Goal: Task Accomplishment & Management: Use online tool/utility

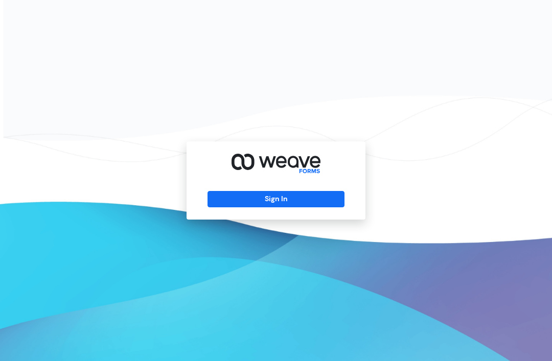
click at [319, 207] on button "Sign In" at bounding box center [275, 199] width 136 height 16
click at [315, 207] on button "Sign In" at bounding box center [275, 199] width 136 height 16
click at [302, 207] on button "Sign In" at bounding box center [275, 199] width 136 height 16
click at [290, 207] on button "Sign In" at bounding box center [275, 199] width 136 height 16
